Goal: Task Accomplishment & Management: Manage account settings

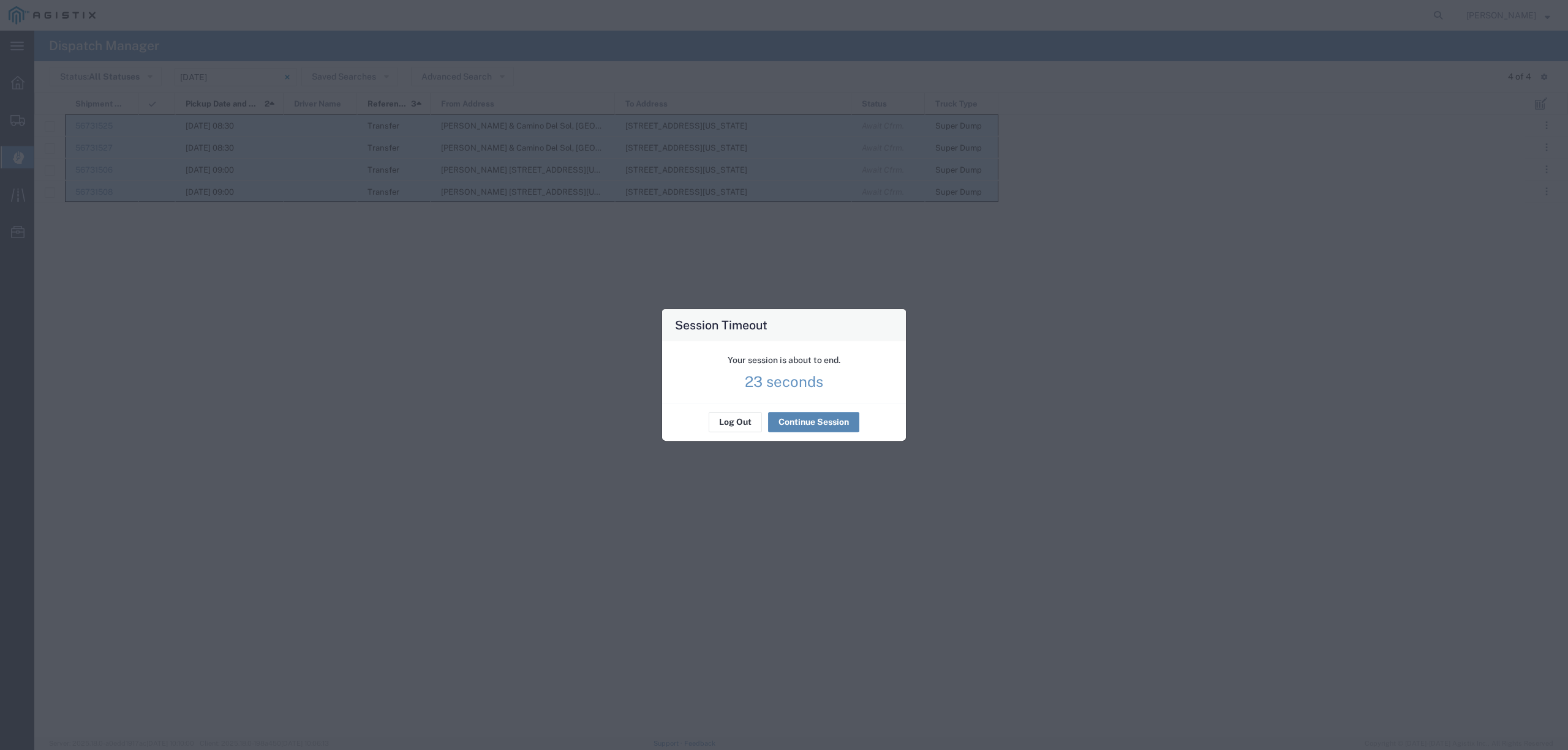
click at [789, 430] on button "Continue Session" at bounding box center [813, 422] width 91 height 19
click at [787, 424] on button "Continue Session" at bounding box center [813, 422] width 91 height 19
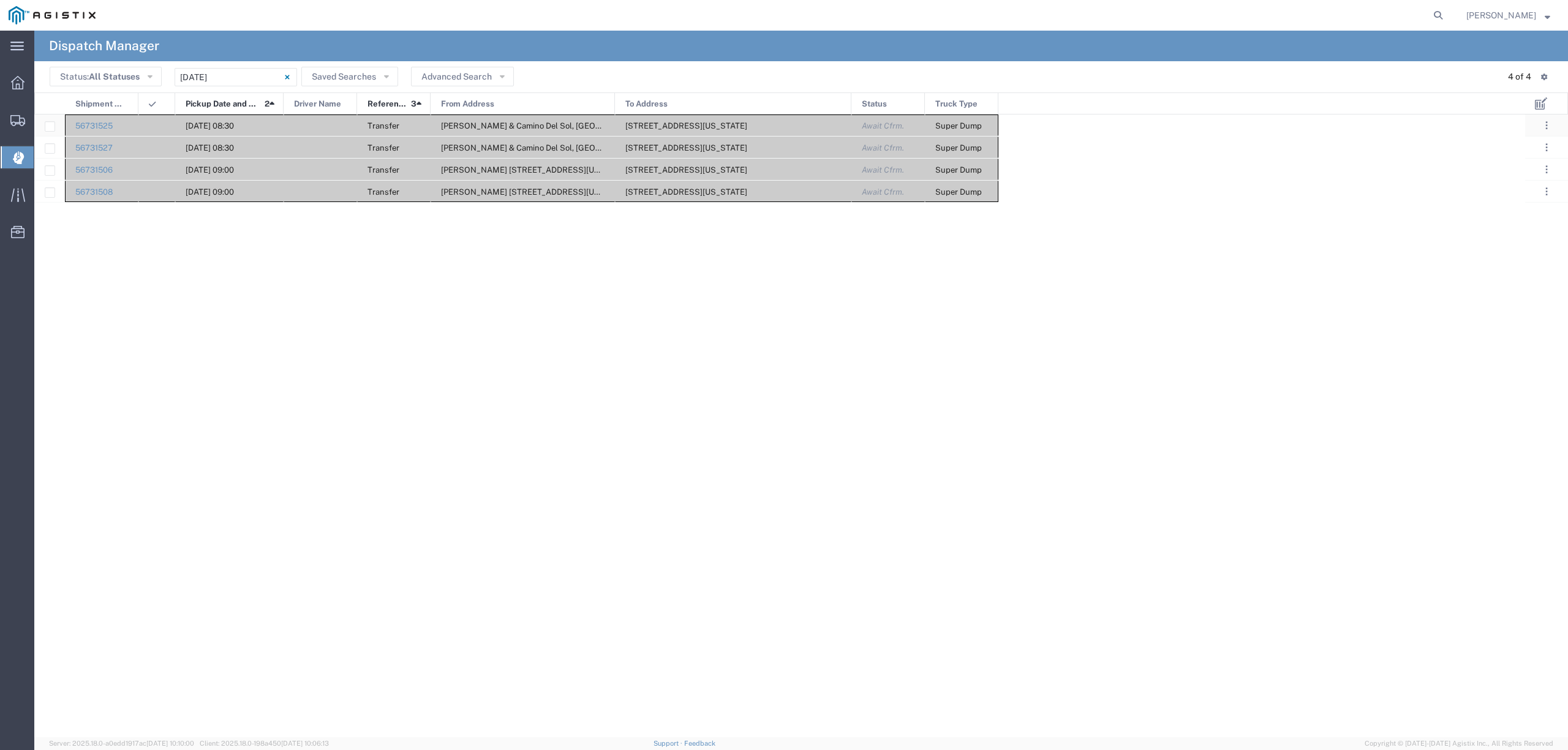
click at [320, 127] on div at bounding box center [320, 125] width 73 height 21
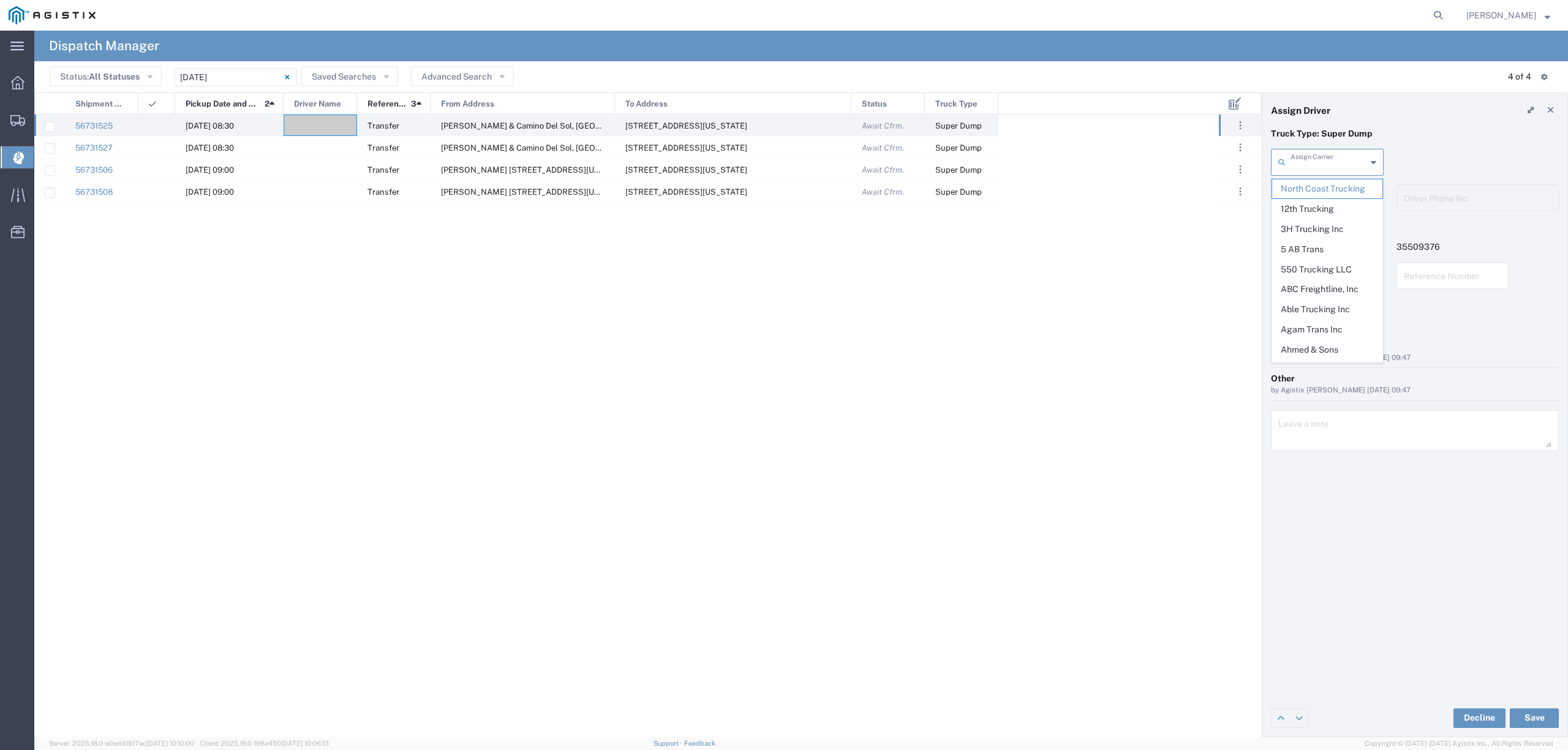
click at [1325, 162] on input "text" at bounding box center [1328, 161] width 76 height 21
click at [1354, 190] on span "JVSA Trucking LLC" at bounding box center [1326, 188] width 110 height 19
type input "JVSA Trucking LLC"
click at [1354, 197] on input "text" at bounding box center [1328, 197] width 77 height 21
click at [1350, 227] on span "[PERSON_NAME]" at bounding box center [1326, 224] width 110 height 19
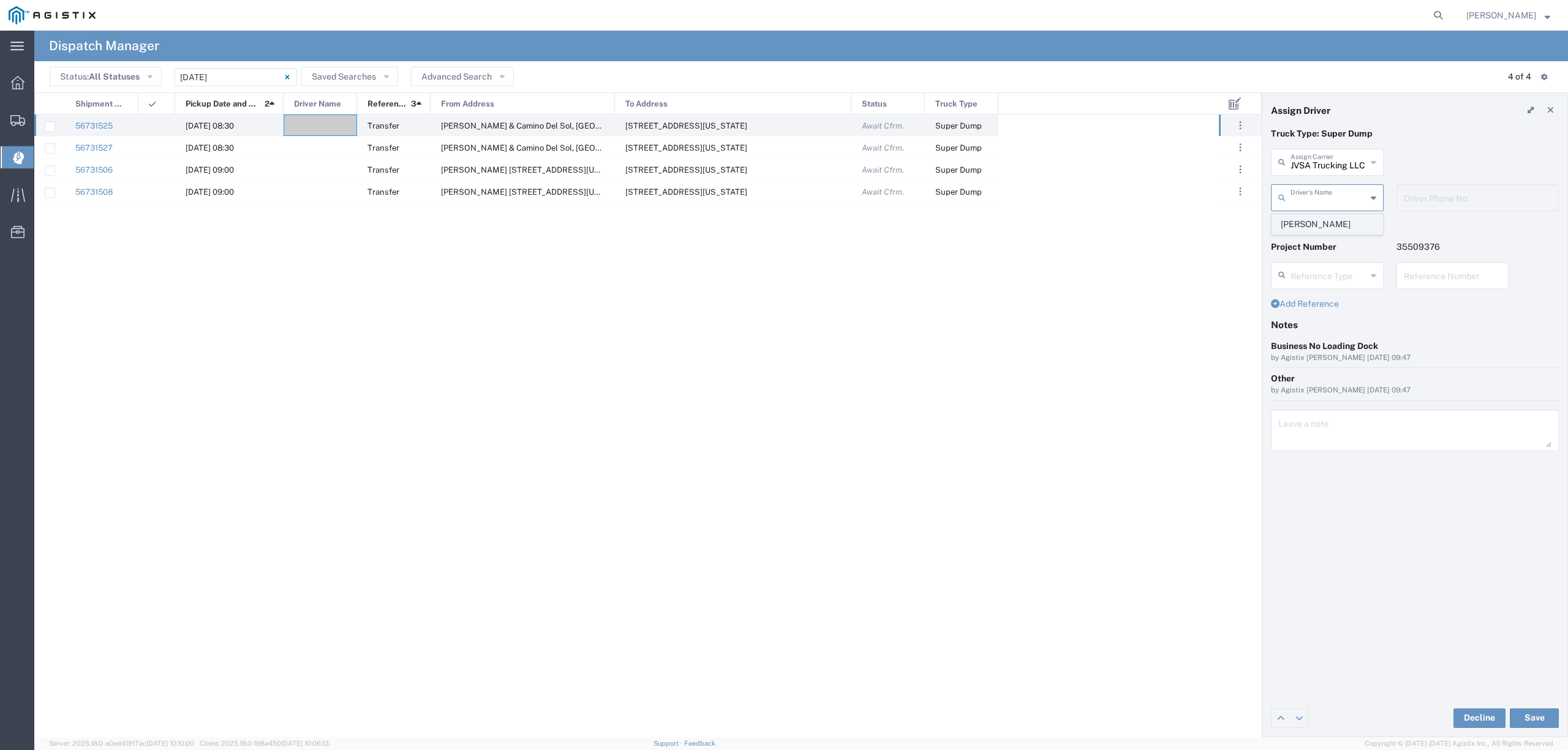
type input "[PERSON_NAME]"
type input "[PHONE_NUMBER]"
click at [1534, 721] on button "Save" at bounding box center [1534, 718] width 49 height 19
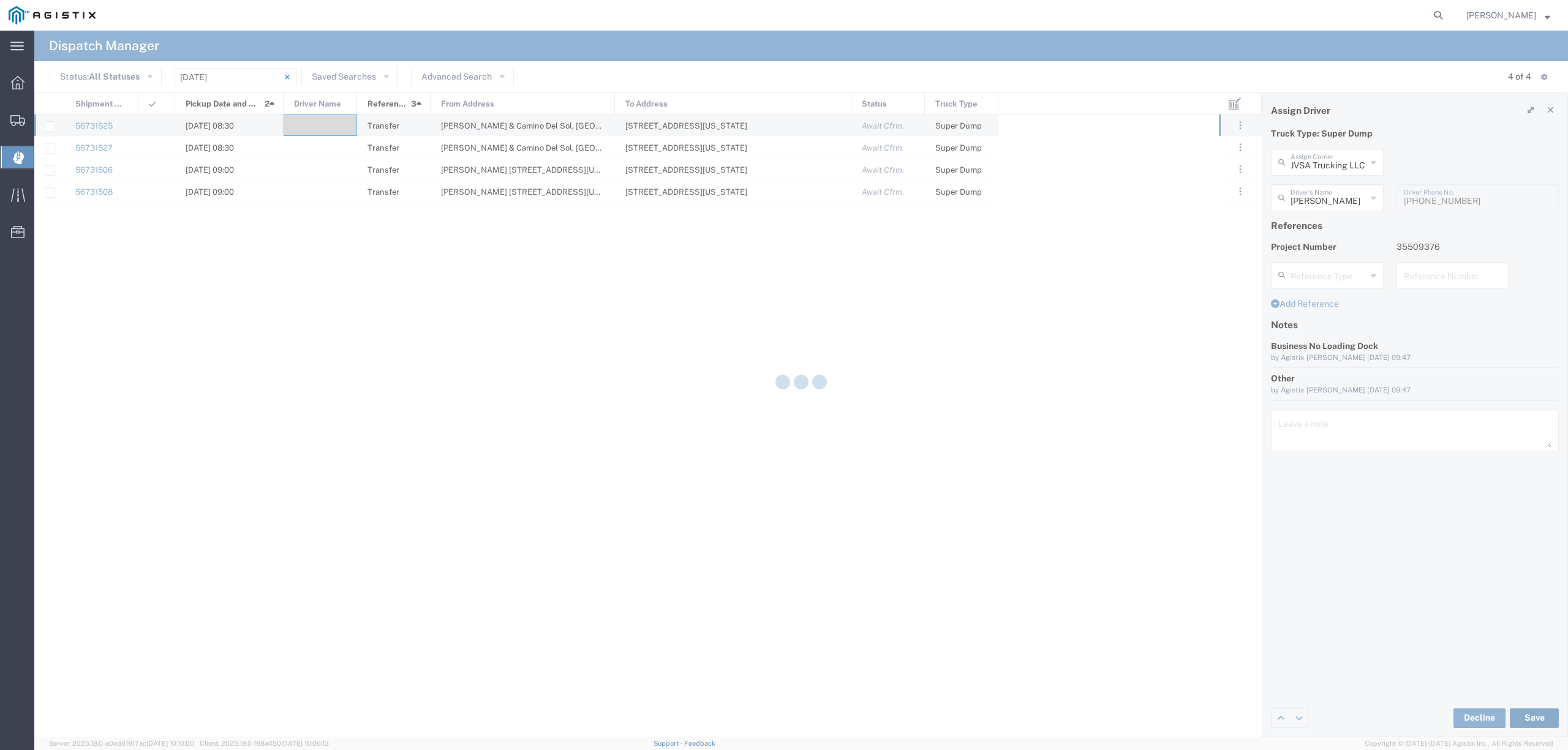
type input "[PERSON_NAME]"
type input "JVSA Trucking LLC"
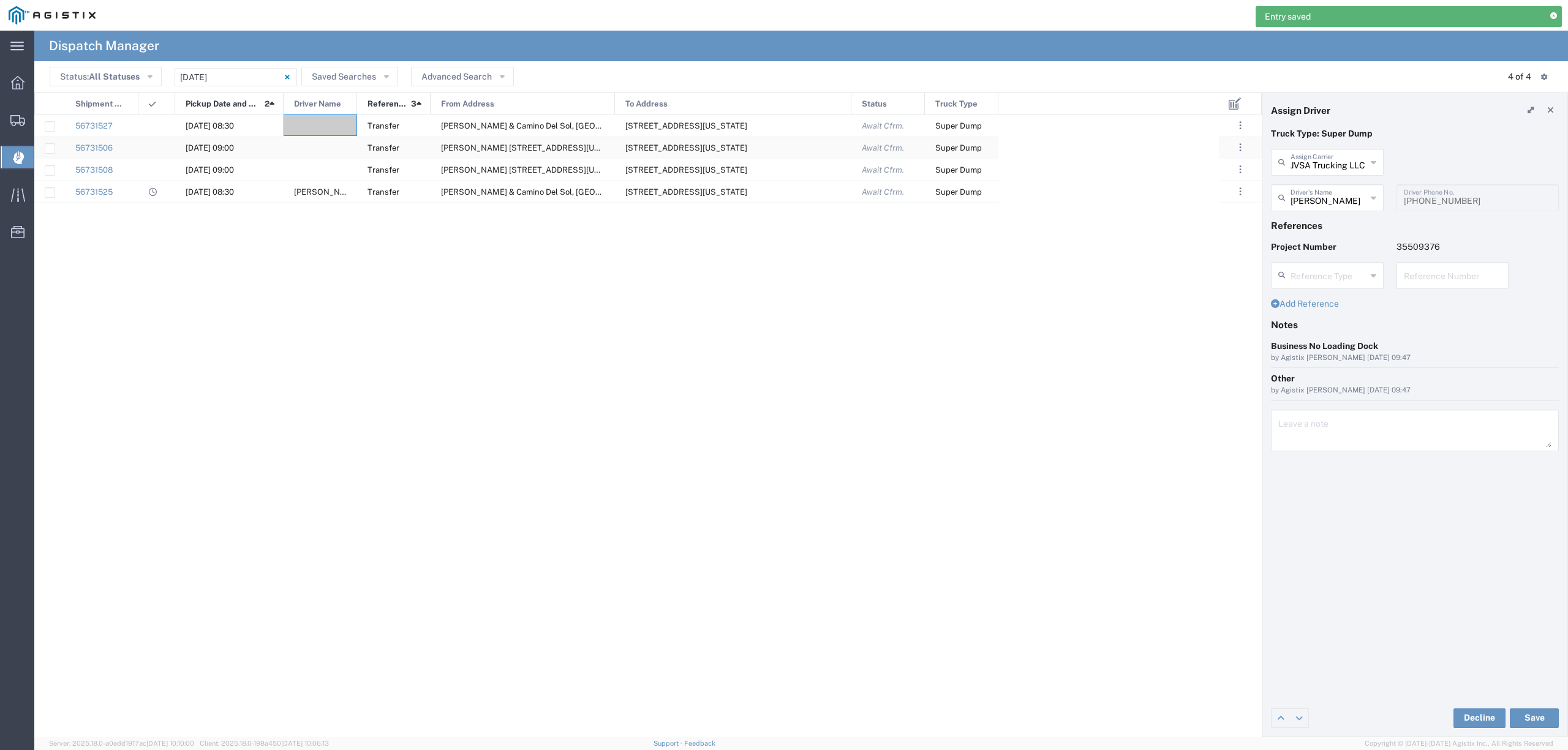
click at [326, 145] on div at bounding box center [320, 147] width 73 height 21
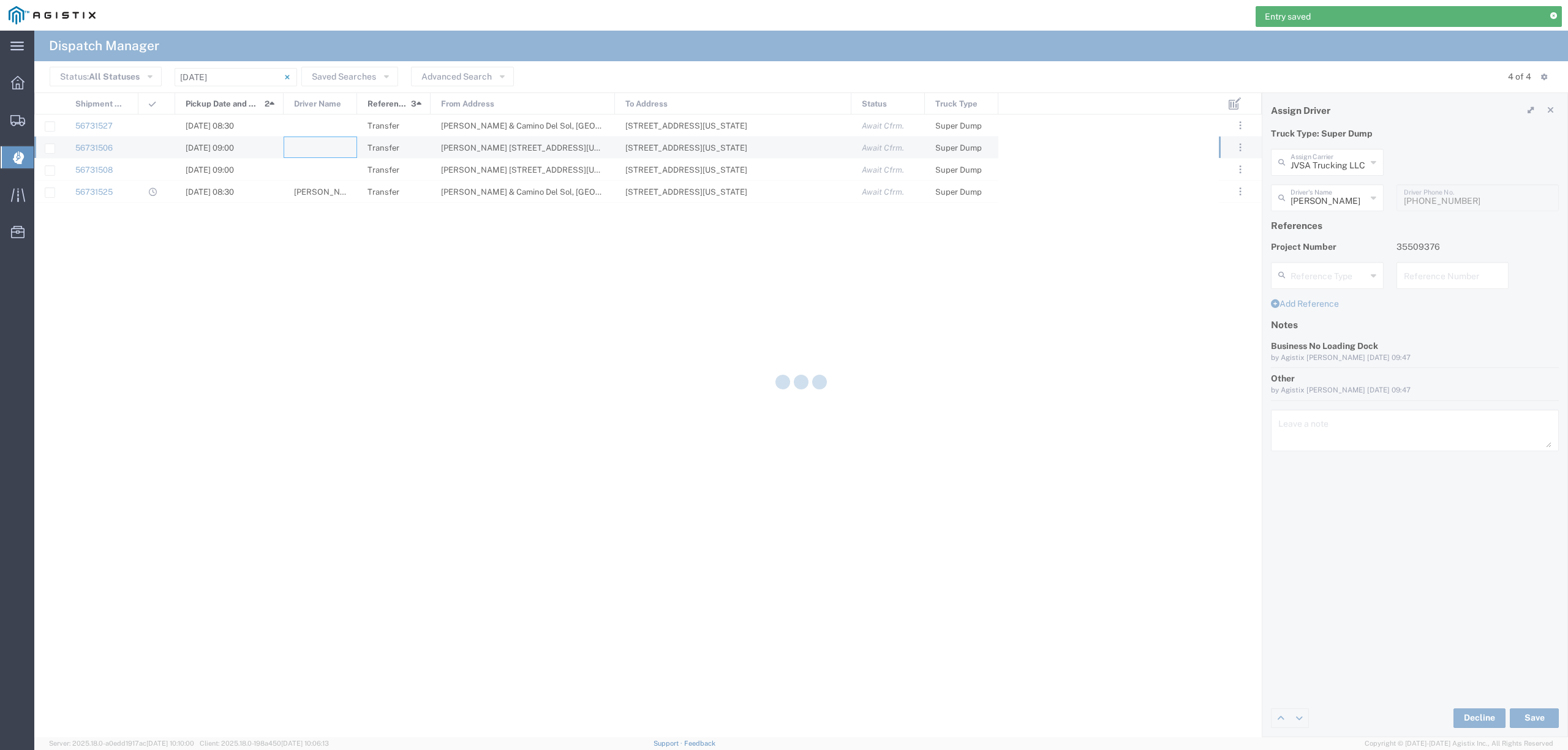
type input "North Coast Trucking"
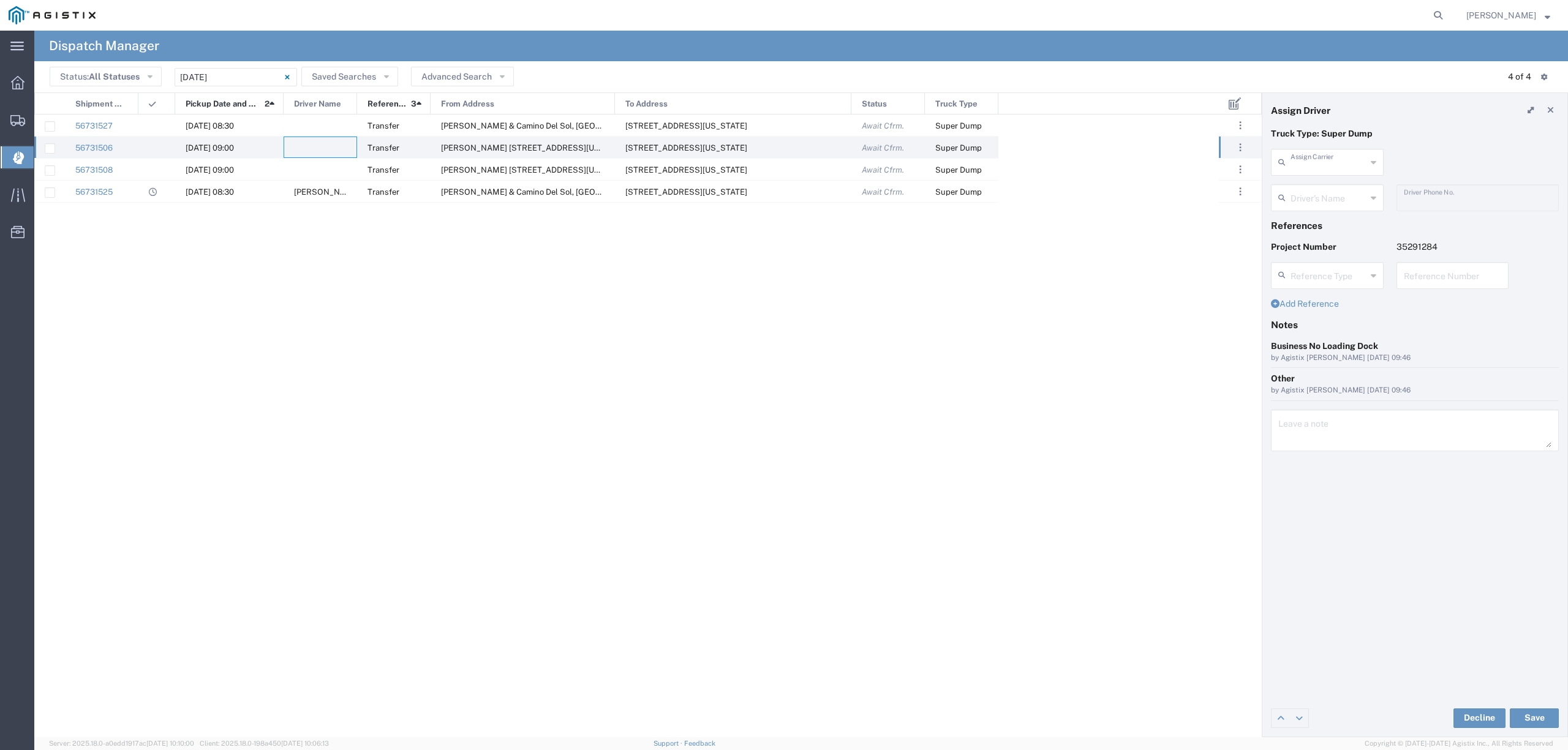
click at [1351, 159] on input "text" at bounding box center [1328, 161] width 76 height 21
click at [1346, 189] on span "TC Trucklines Inc" at bounding box center [1326, 188] width 110 height 19
type input "TC Trucklines Inc"
click at [1335, 195] on input "text" at bounding box center [1328, 197] width 77 height 21
click at [1334, 216] on span "[PERSON_NAME]" at bounding box center [1326, 224] width 110 height 19
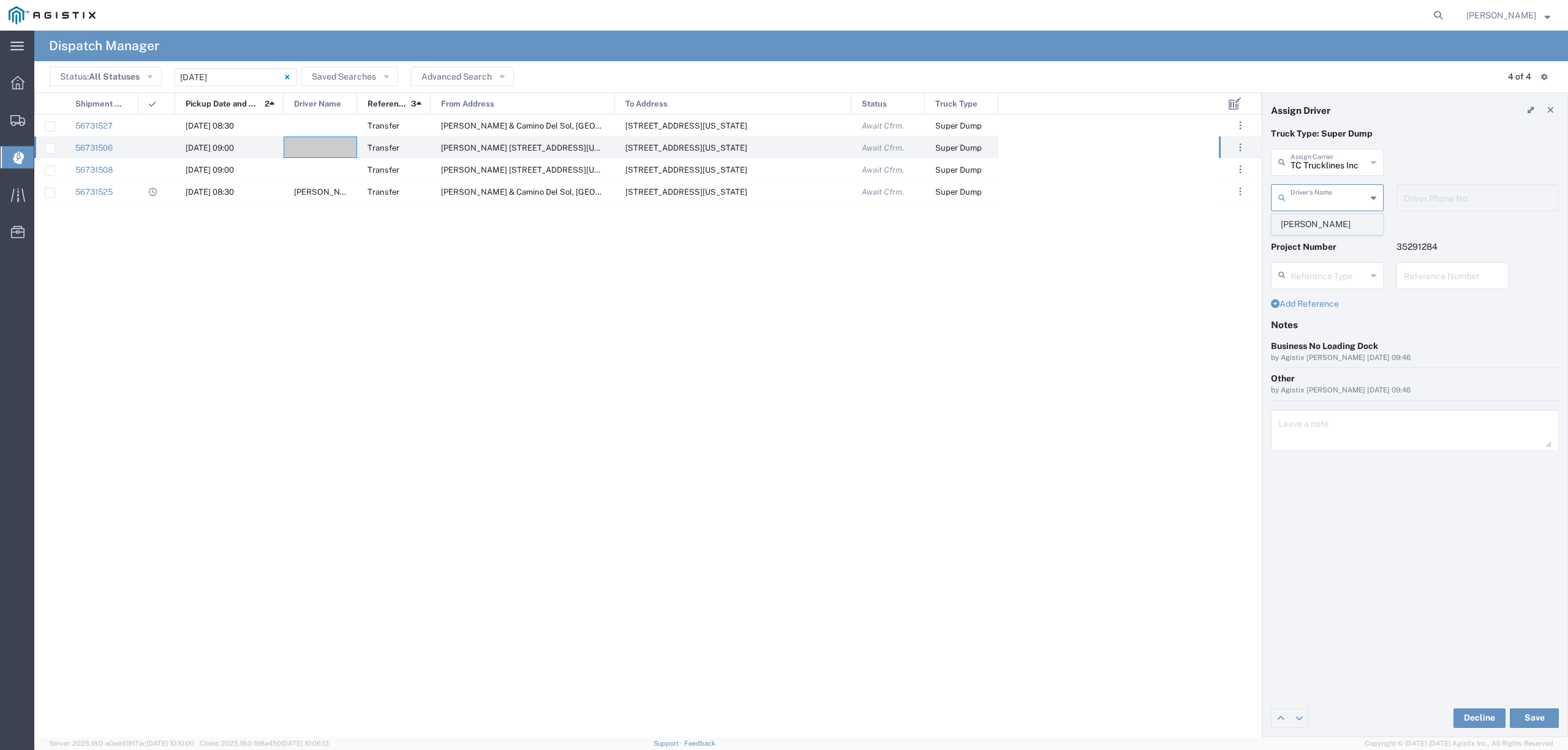
type input "[PERSON_NAME]"
type input "5593756728"
click at [1532, 718] on button "Save" at bounding box center [1534, 718] width 49 height 19
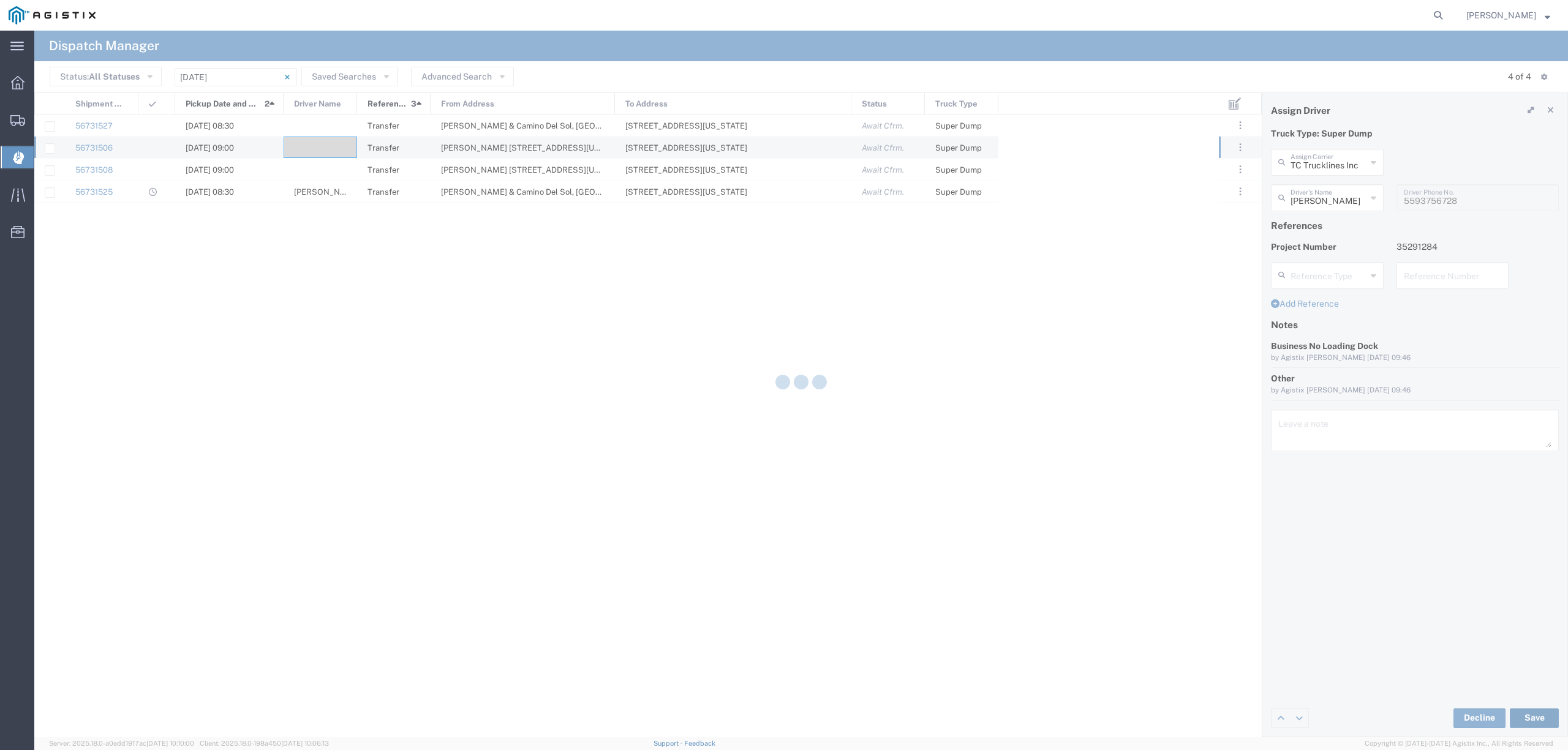
type input "[PERSON_NAME]"
type input "TC Trucklines Inc"
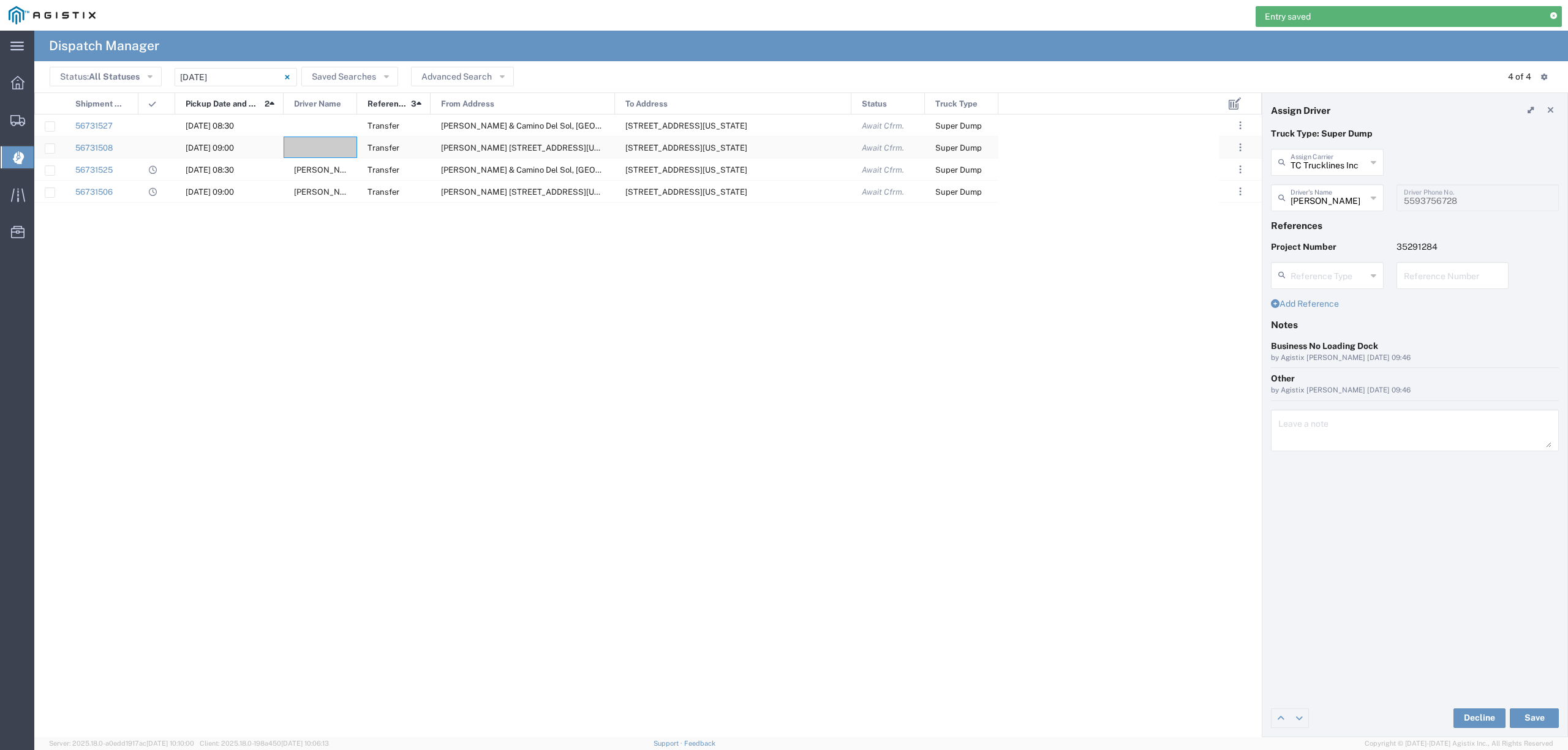
click at [331, 140] on div at bounding box center [320, 147] width 73 height 21
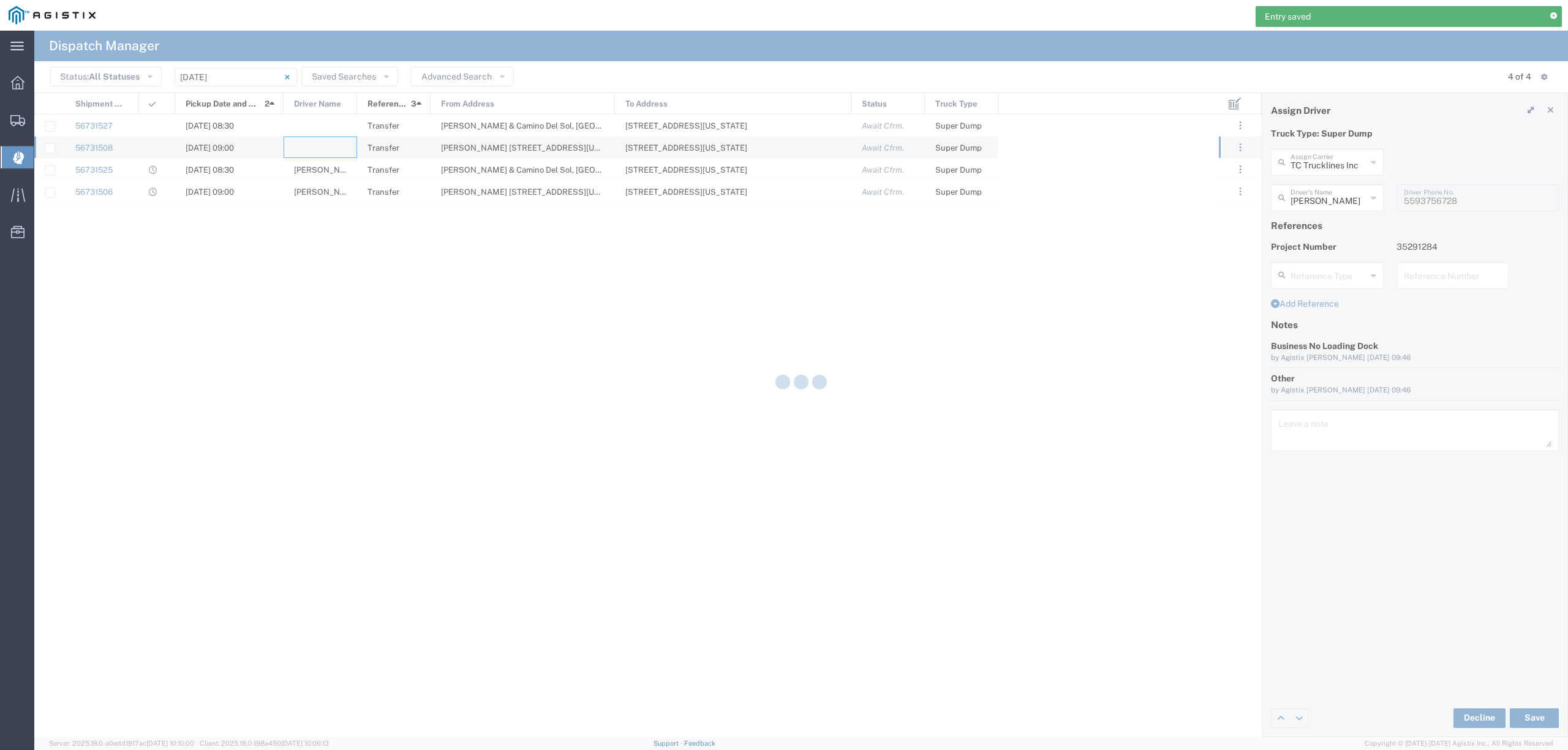
type input "North Coast Trucking"
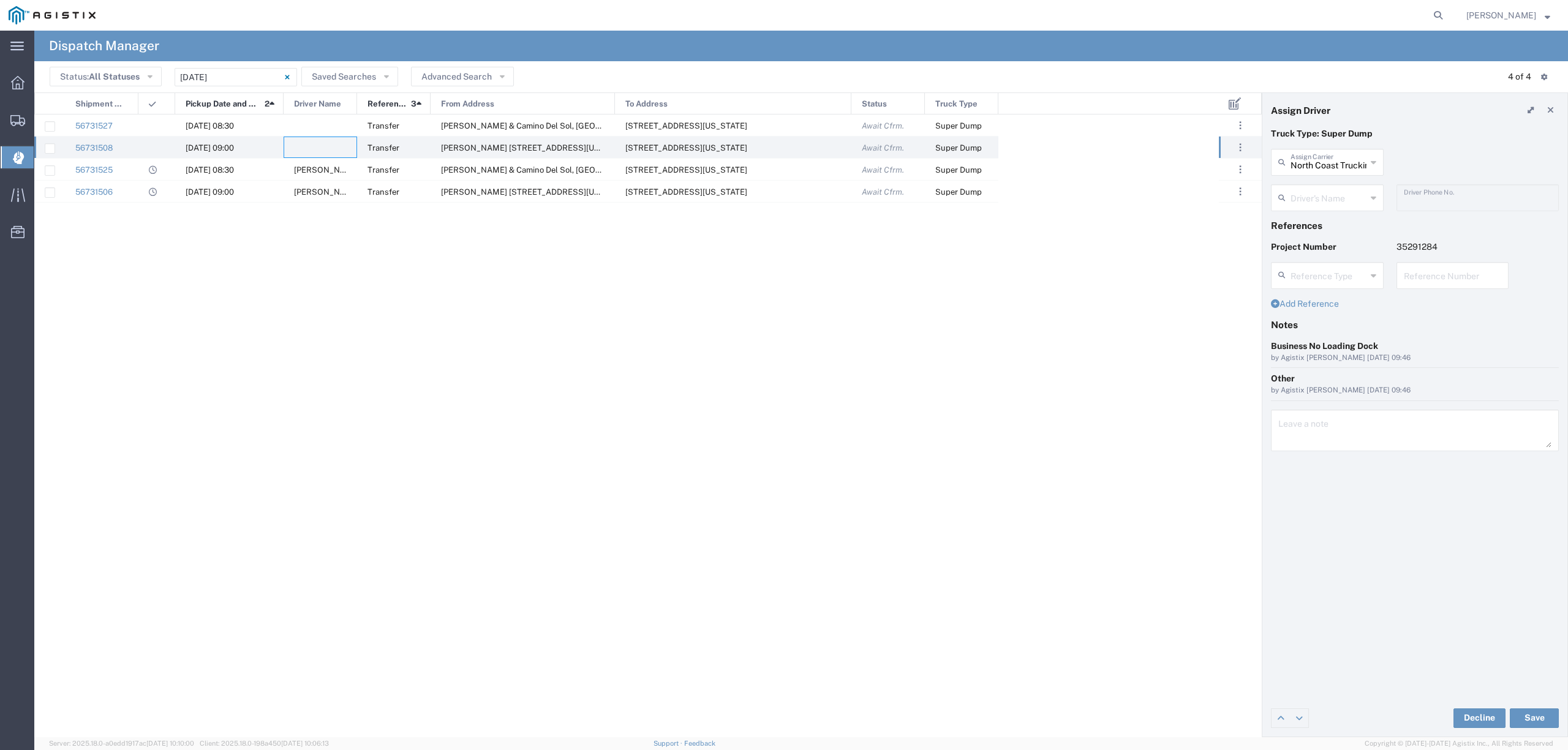
click at [1354, 188] on input "text" at bounding box center [1328, 197] width 76 height 21
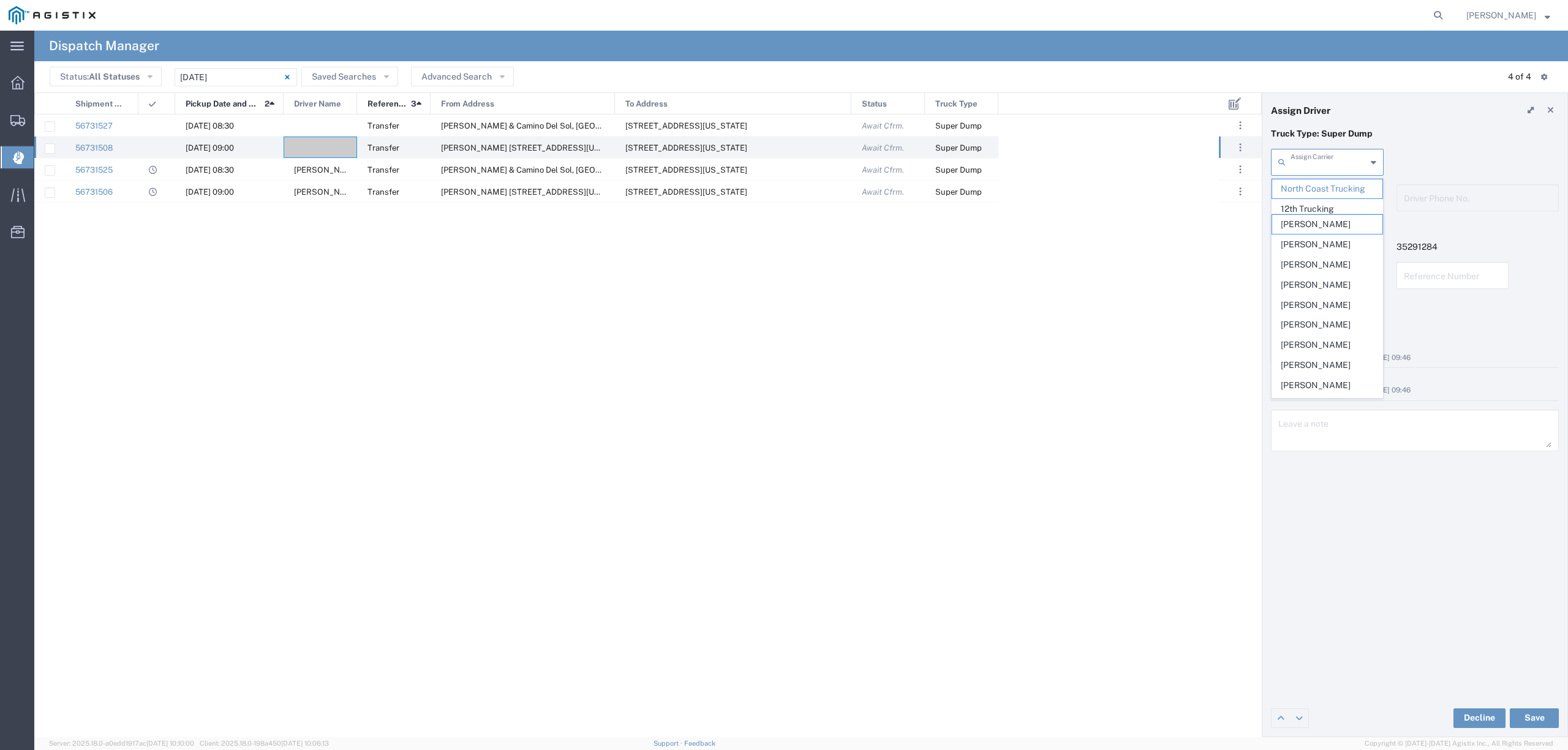
click at [1340, 163] on input "text" at bounding box center [1328, 161] width 76 height 21
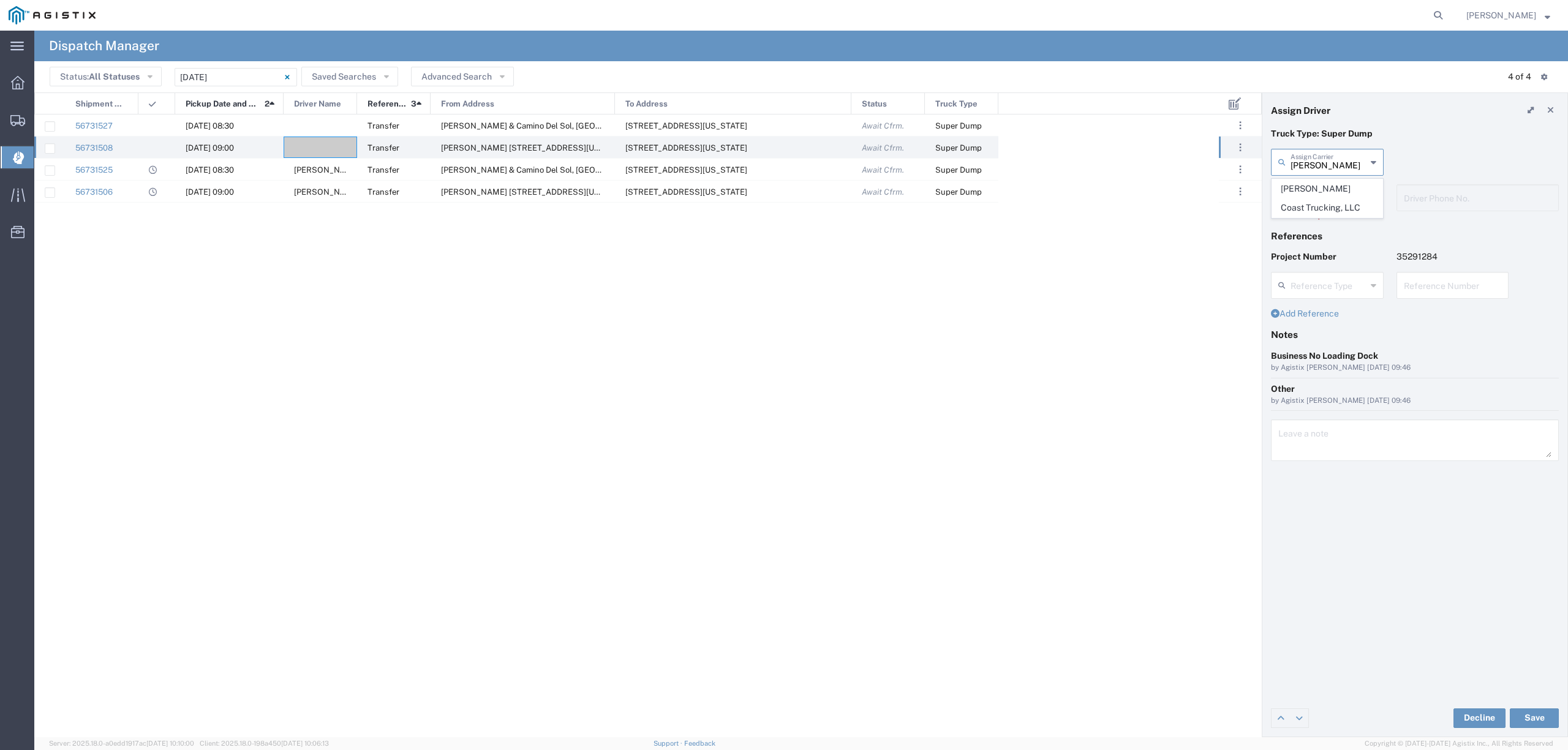
drag, startPoint x: 1332, startPoint y: 208, endPoint x: 1324, endPoint y: 196, distance: 14.4
click at [1332, 208] on span "[PERSON_NAME] Coast Trucking, LLC" at bounding box center [1326, 198] width 110 height 38
type input "[PERSON_NAME] Coast Trucking, LLC"
click at [1324, 196] on input "text" at bounding box center [1328, 197] width 77 height 21
click at [1358, 214] on li "[PERSON_NAME] Coast" at bounding box center [1326, 234] width 111 height 39
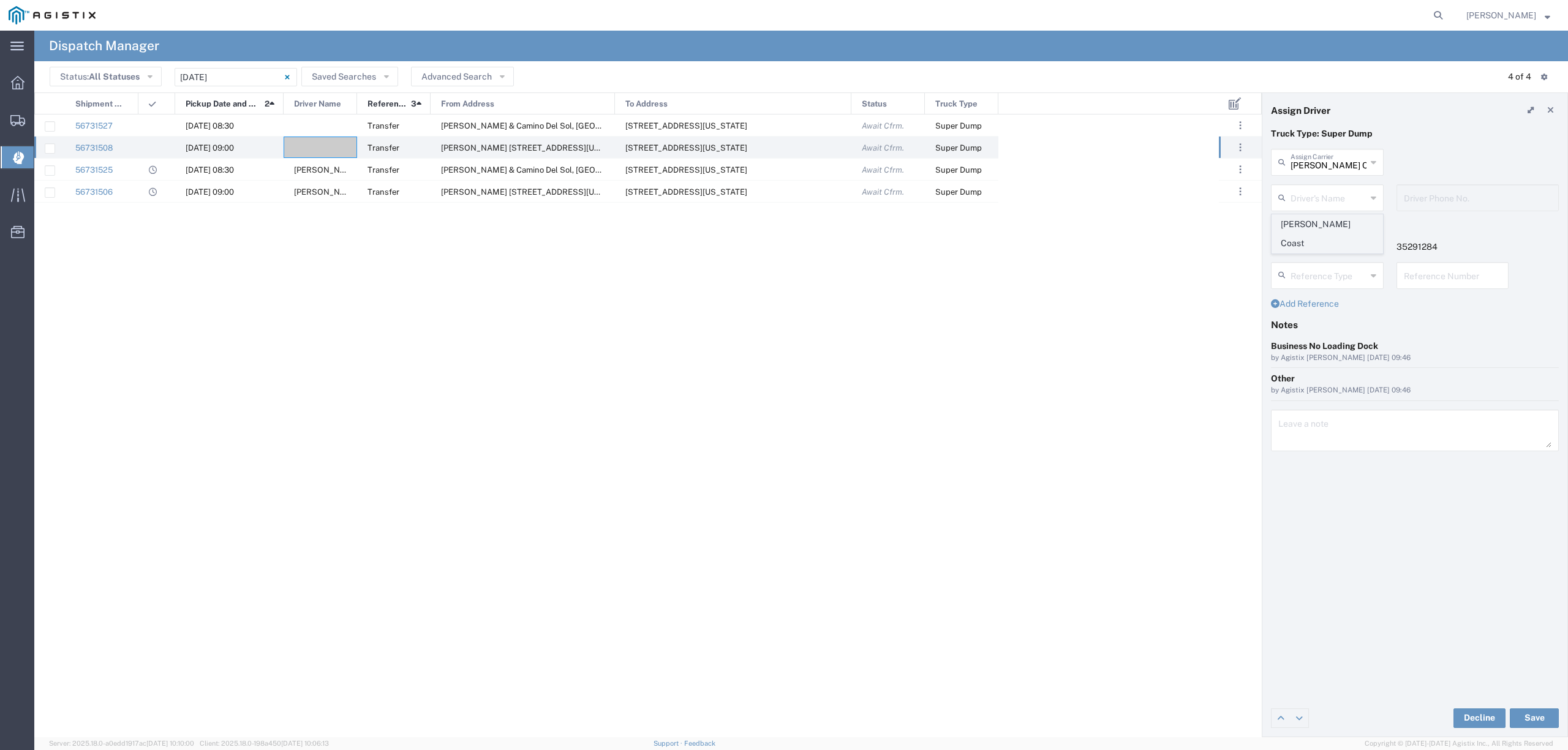
type input "[PERSON_NAME] Coast"
type input "6616191927"
click at [1537, 711] on button "Save" at bounding box center [1534, 718] width 49 height 19
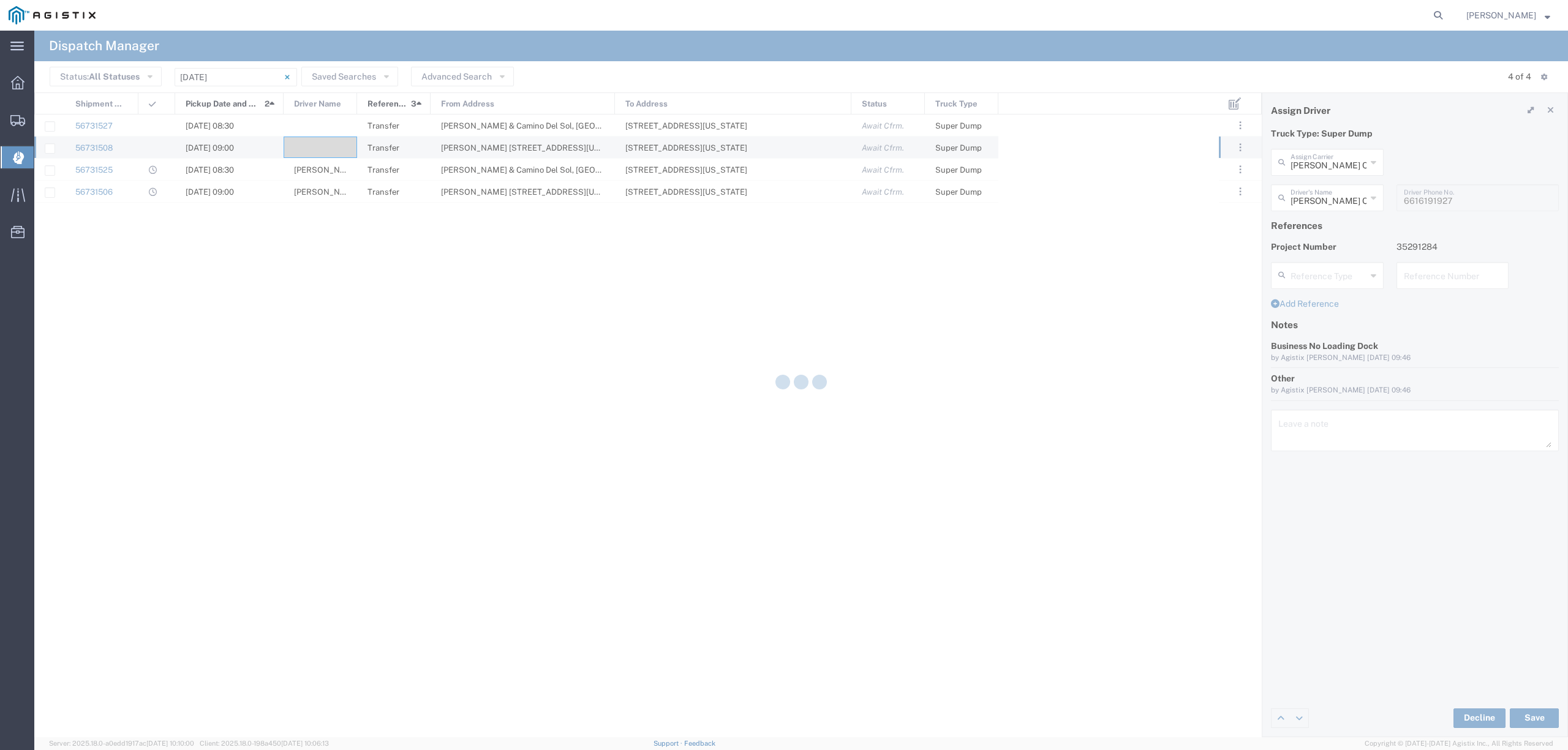
type input "[PERSON_NAME] Coast"
type input "[PERSON_NAME] Coast Trucking, LLC"
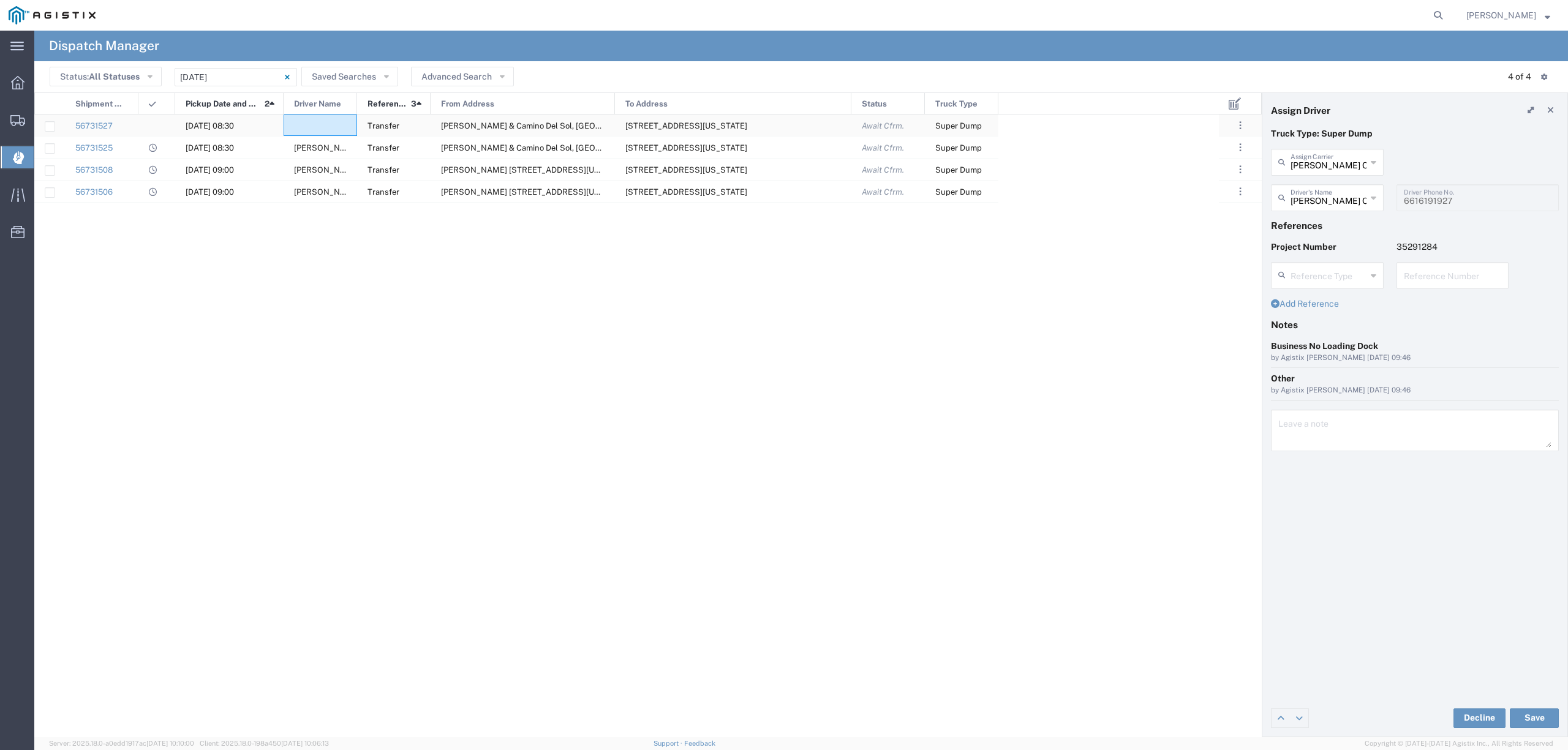
click at [316, 116] on div at bounding box center [320, 125] width 73 height 21
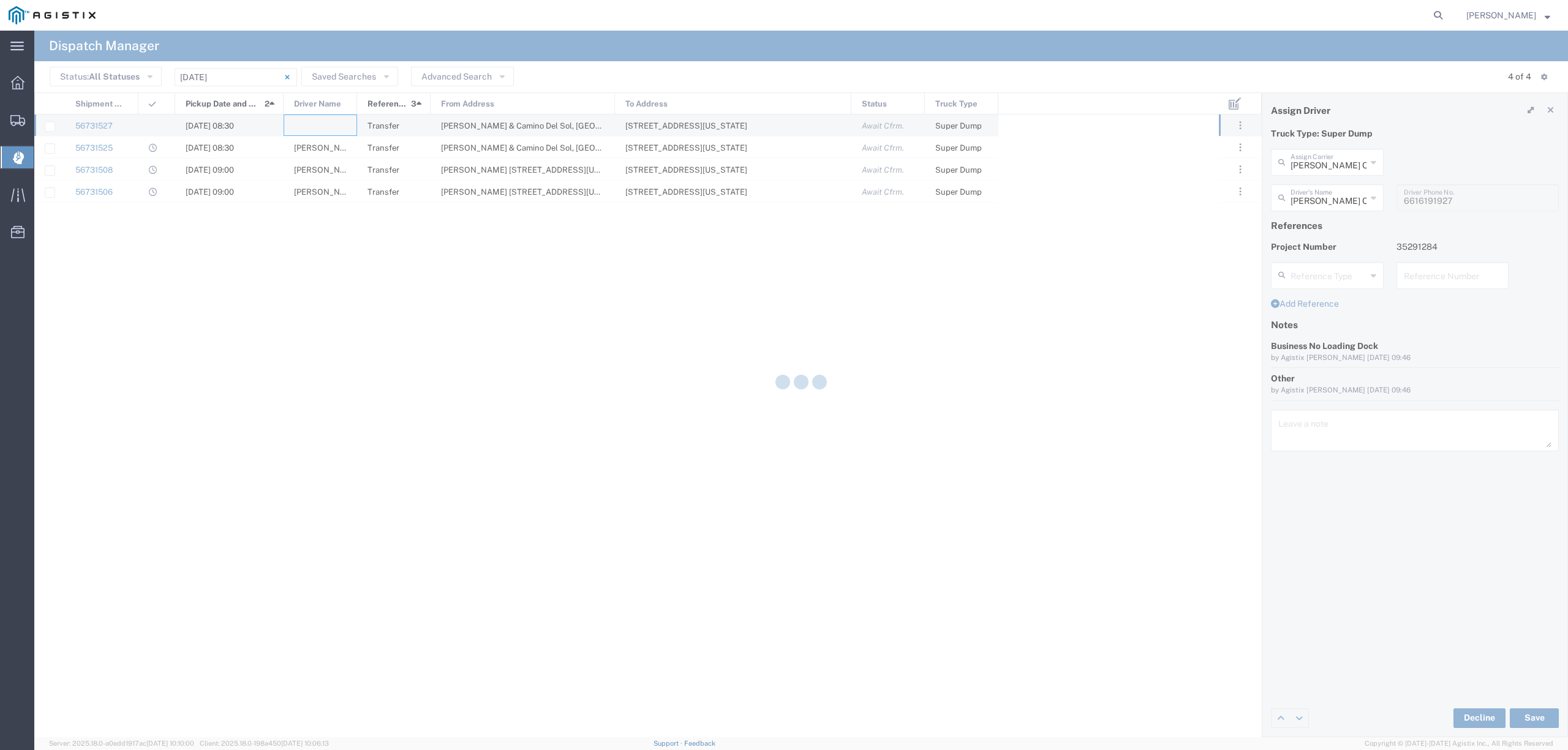
type input "North Coast Trucking"
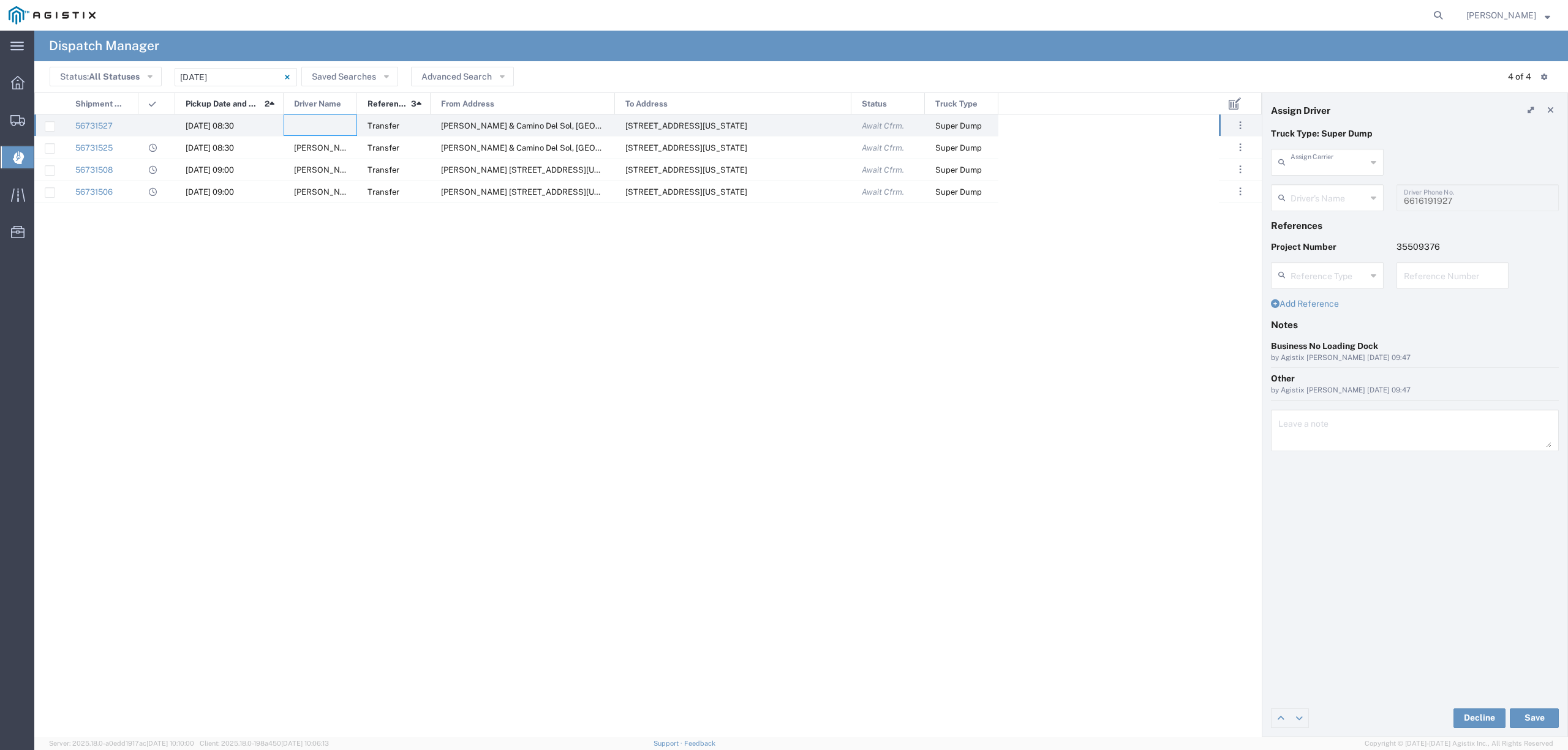
click at [1332, 166] on input "text" at bounding box center [1328, 161] width 76 height 21
click at [1326, 184] on span "Chepe Trucking LLC" at bounding box center [1326, 188] width 110 height 19
type input "Chepe Trucking LLC"
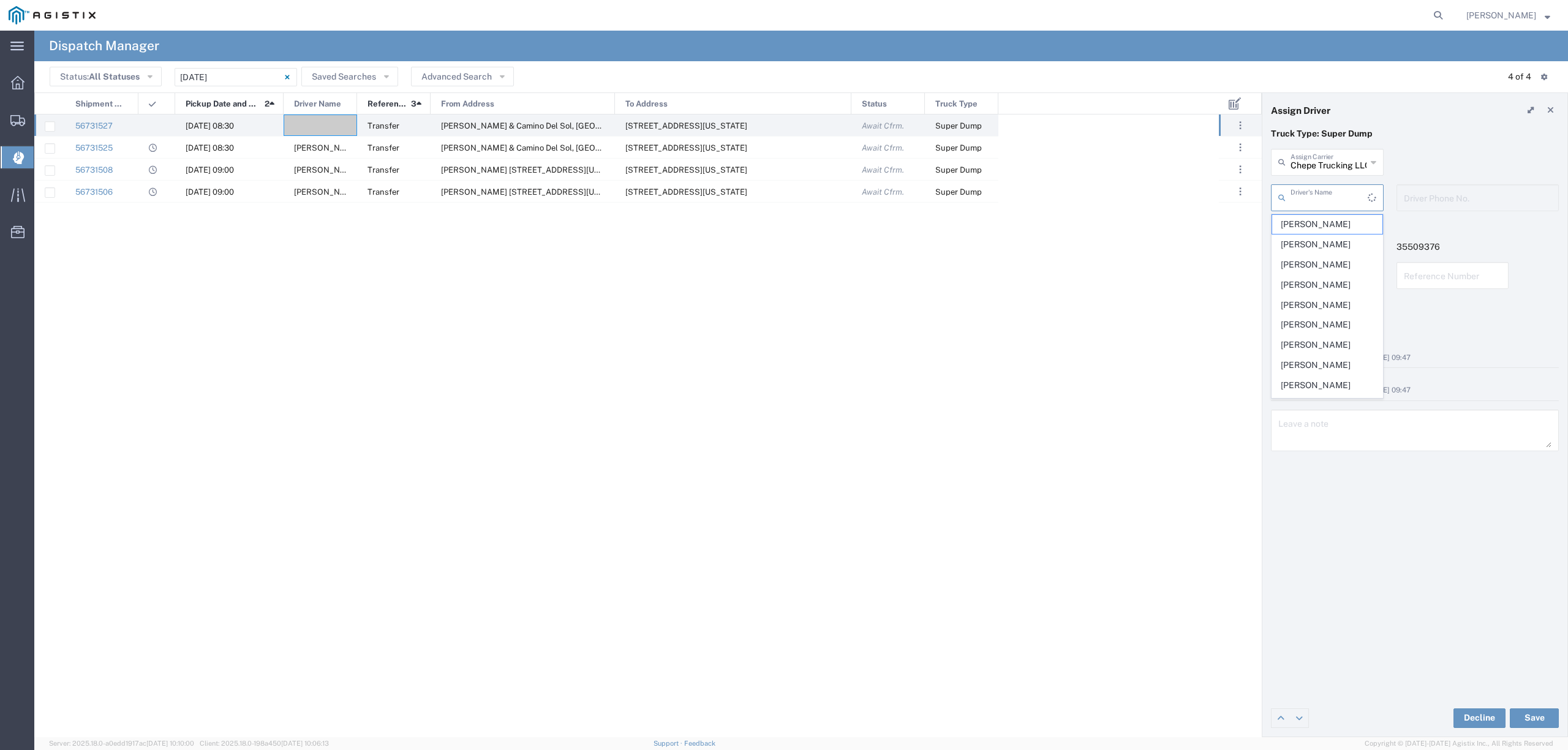
click at [1328, 201] on input "text" at bounding box center [1328, 197] width 77 height 21
drag, startPoint x: 1335, startPoint y: 225, endPoint x: 1334, endPoint y: 235, distance: 10.0
click at [1337, 226] on span "[PERSON_NAME]" at bounding box center [1326, 224] width 110 height 19
type input "[PERSON_NAME]"
type input "6613641939"
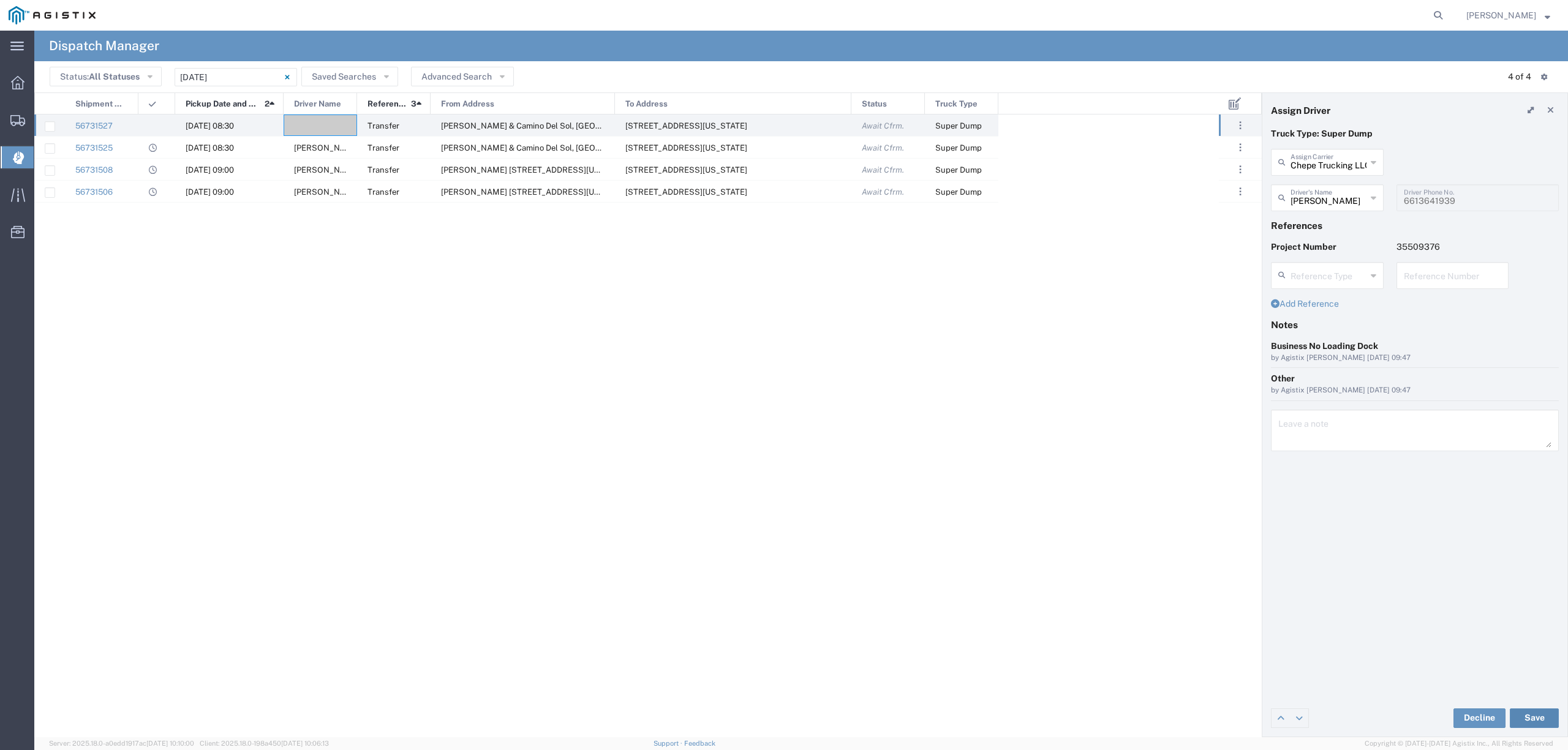
click at [1536, 721] on button "Save" at bounding box center [1534, 718] width 49 height 19
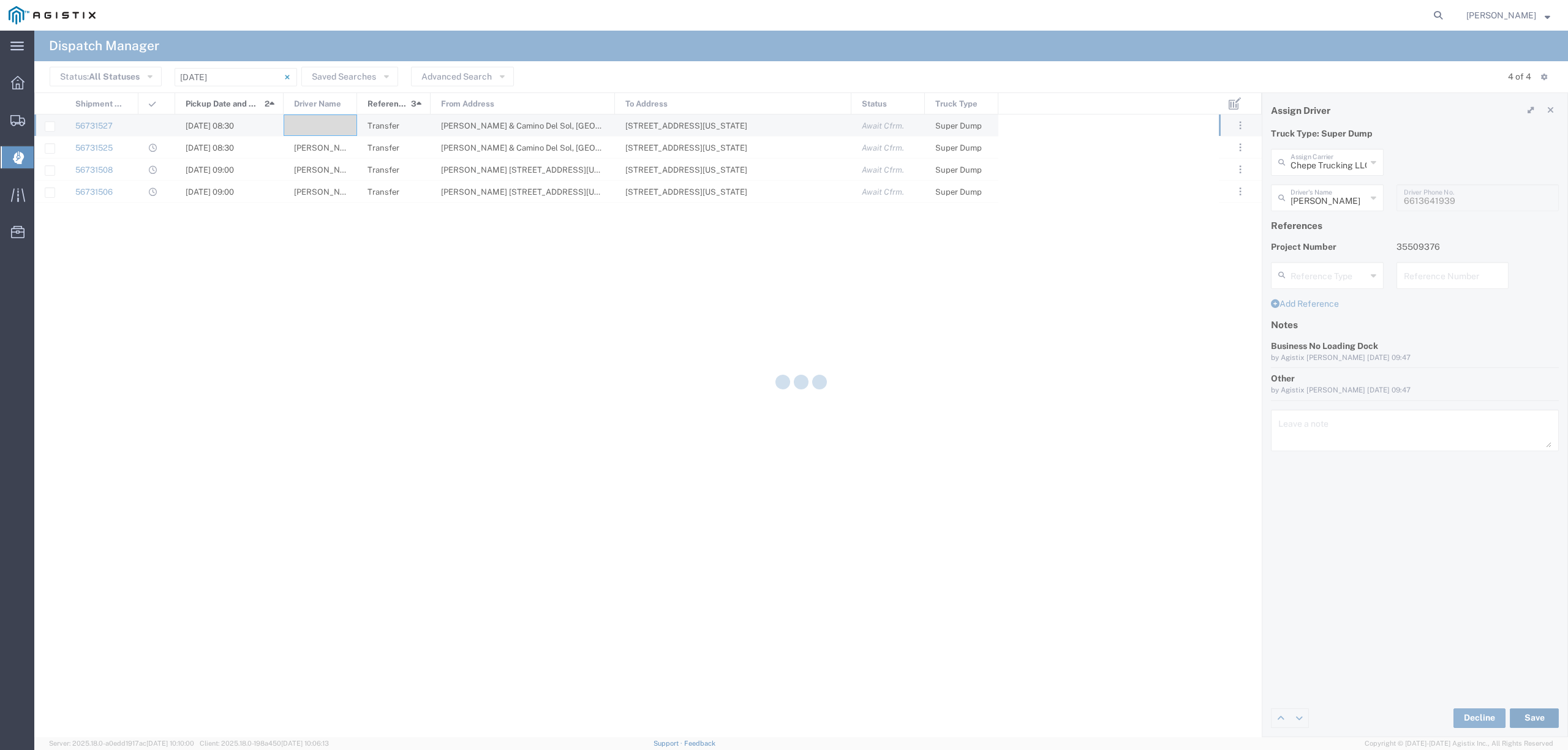
type input "[PERSON_NAME]"
type input "Chepe Trucking LLC"
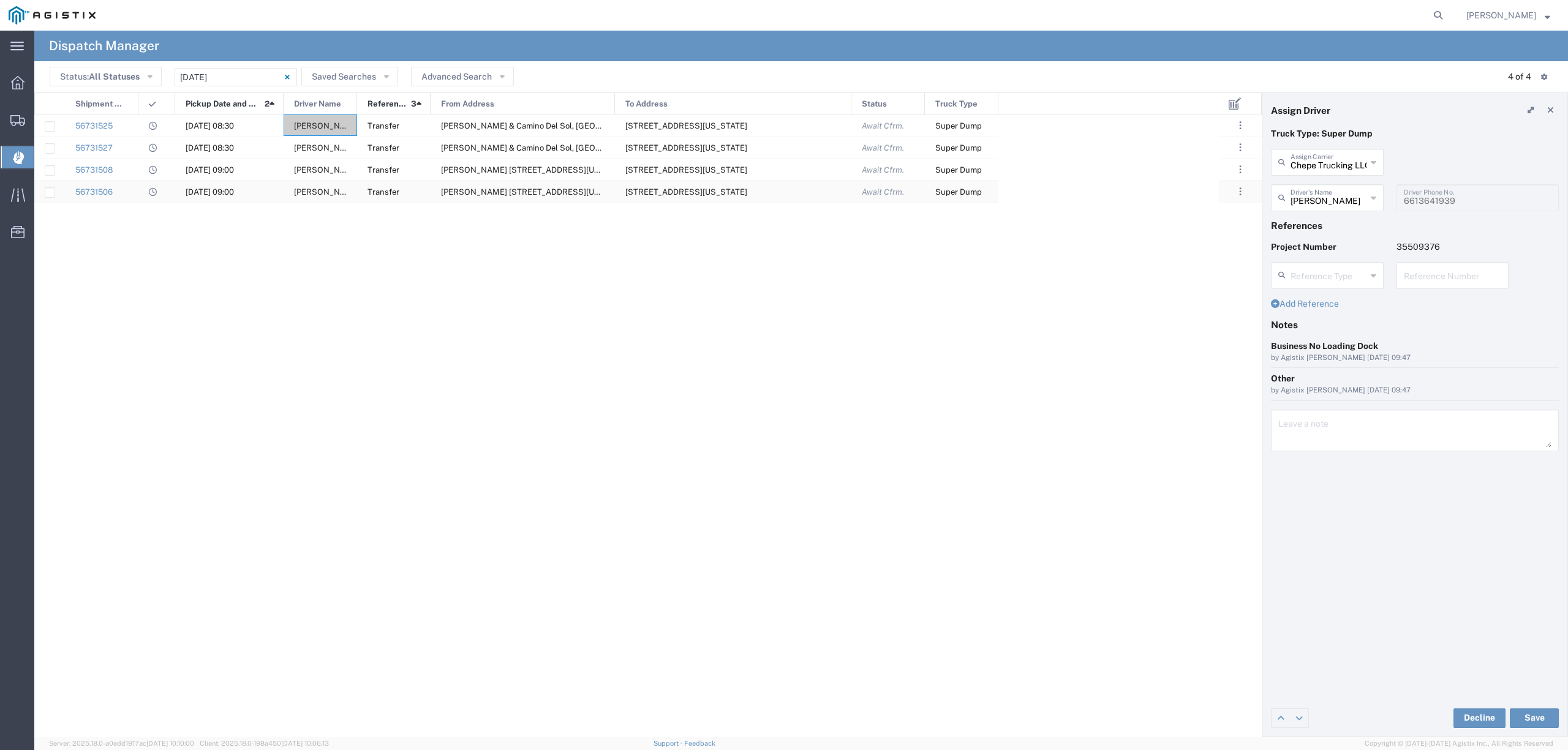
click at [328, 197] on span "[PERSON_NAME]" at bounding box center [327, 192] width 66 height 9
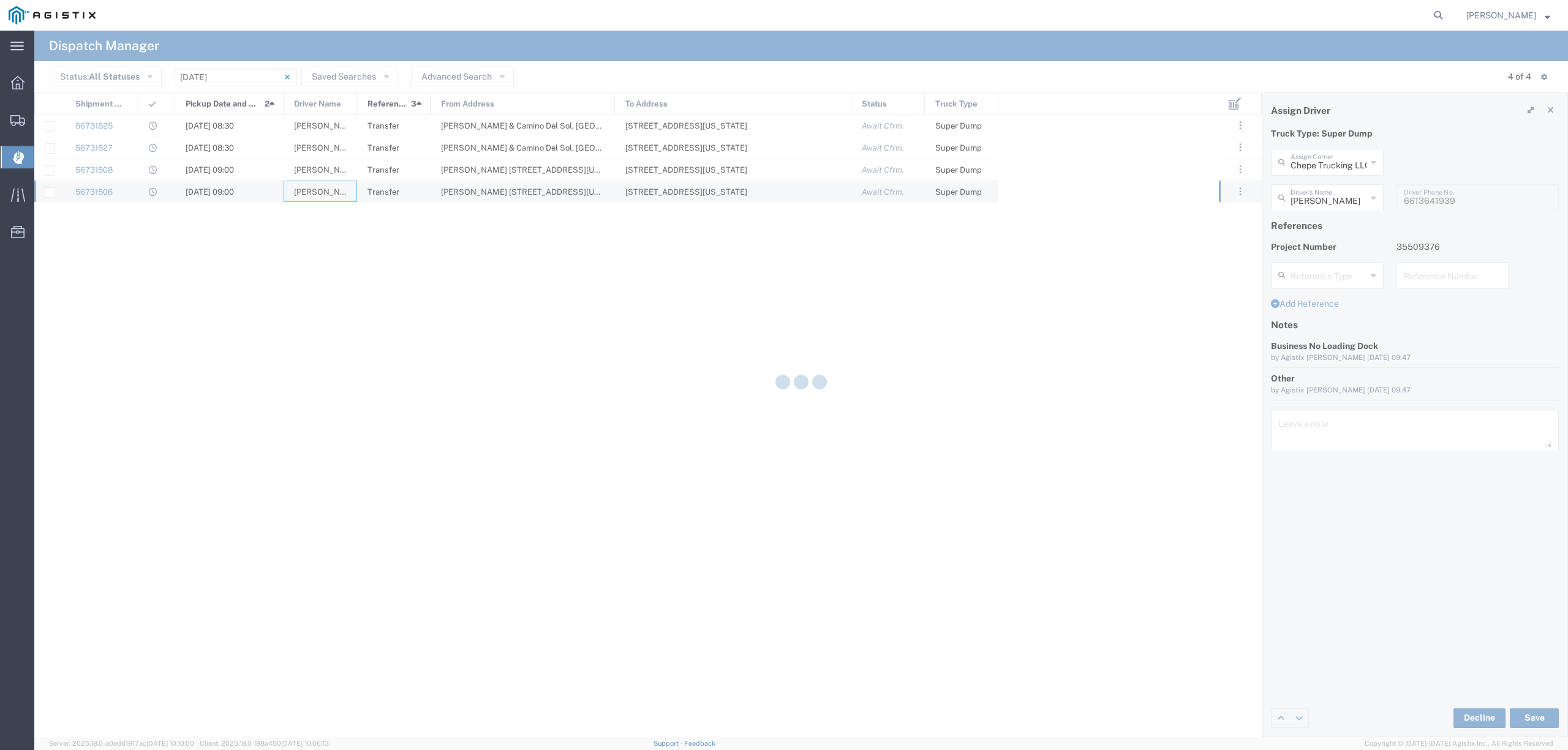
type input "TC Trucklines Inc"
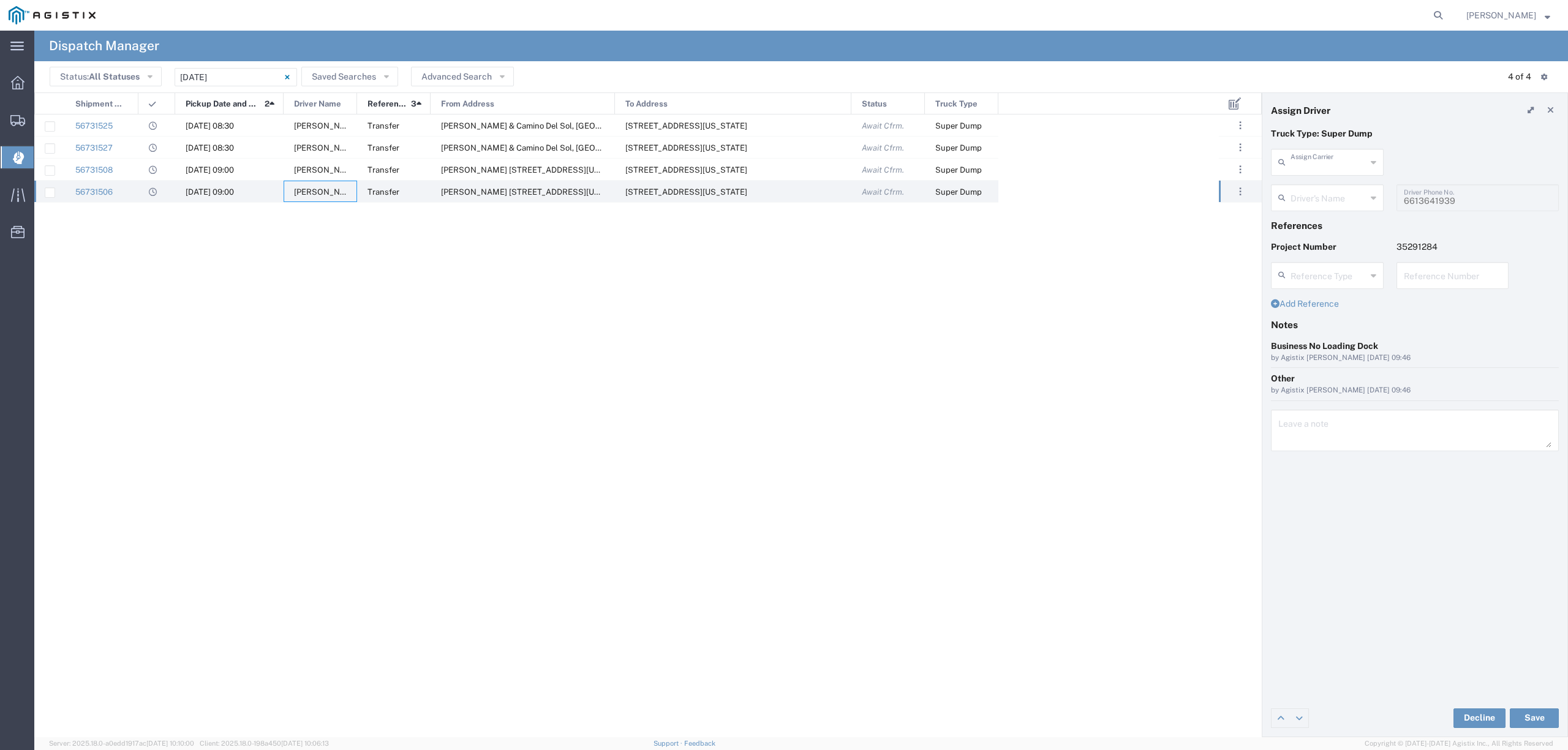
type input "[PERSON_NAME]"
type input "5593756728"
click at [1315, 160] on input "text" at bounding box center [1328, 161] width 76 height 21
click at [1316, 179] on agx-dropdown-content "Barbas Trucking LLC" at bounding box center [1326, 188] width 112 height 21
click at [1315, 192] on span "Barbas Trucking LLC" at bounding box center [1326, 188] width 110 height 19
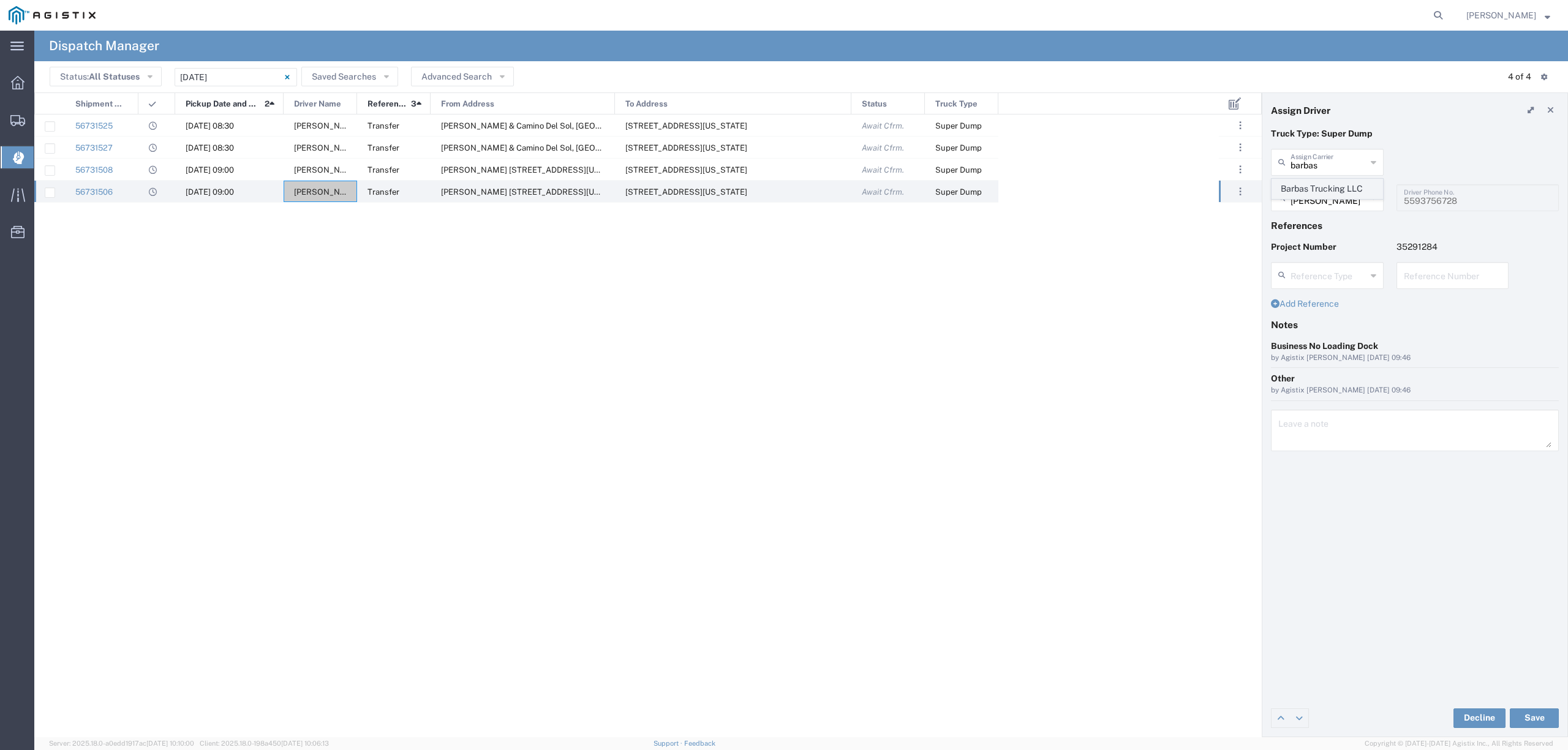
type input "Barbas Trucking LLC"
click at [1315, 194] on input "text" at bounding box center [1328, 197] width 77 height 21
click at [1328, 226] on span "[PERSON_NAME]" at bounding box center [1326, 224] width 110 height 19
type input "[PERSON_NAME]"
type input "6619039385"
